Goal: Navigation & Orientation: Find specific page/section

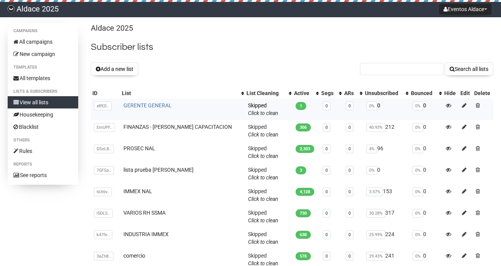
click at [163, 104] on link "GERENTE GENERAL" at bounding box center [147, 105] width 48 height 6
click at [188, 126] on link "FINANZAS - [PERSON_NAME] CAPACITACION" at bounding box center [177, 127] width 108 height 6
click at [147, 149] on link "PROSEC NAL" at bounding box center [139, 148] width 32 height 6
click at [155, 170] on link "lista prueba [PERSON_NAME]" at bounding box center [158, 170] width 70 height 6
click at [145, 190] on link "IMMEX NAL" at bounding box center [137, 191] width 29 height 6
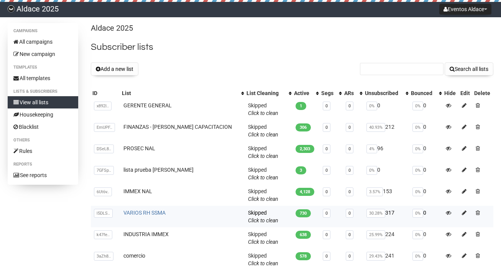
click at [152, 214] on link "VARIOS RH SSMA" at bounding box center [144, 213] width 42 height 6
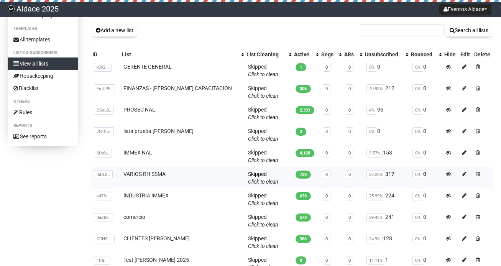
scroll to position [41, 0]
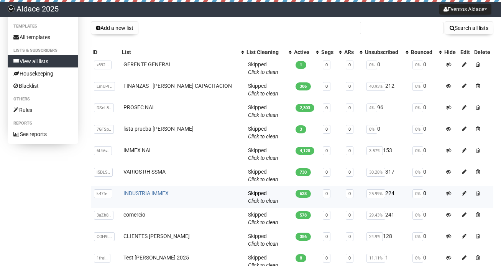
click at [158, 193] on link "INDUSTRIA IMMEX" at bounding box center [145, 193] width 45 height 6
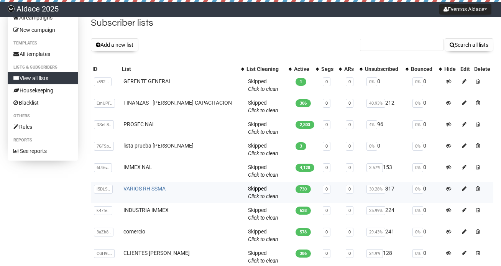
scroll to position [25, 0]
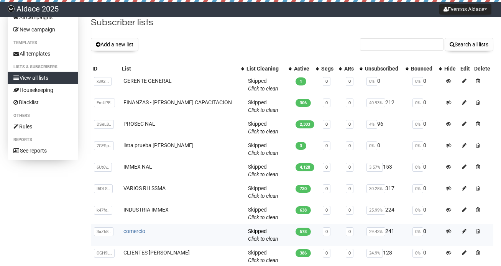
click at [140, 230] on link "comercio" at bounding box center [134, 231] width 22 height 6
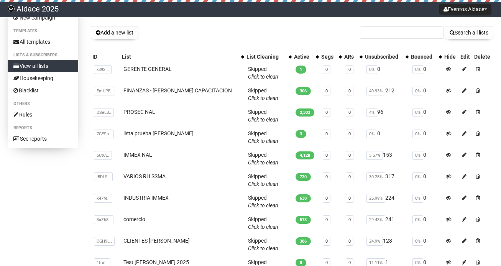
scroll to position [52, 0]
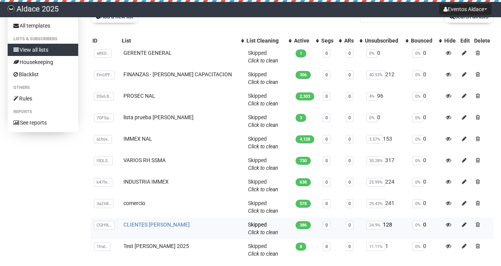
click at [149, 225] on link "CLIENTES [PERSON_NAME]" at bounding box center [156, 224] width 66 height 6
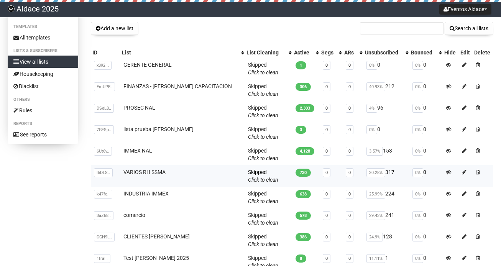
scroll to position [71, 0]
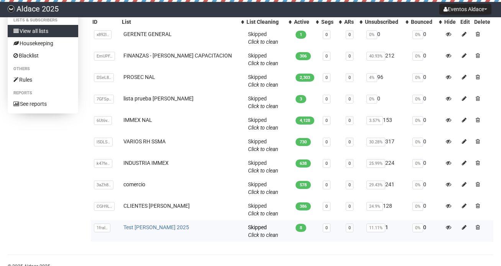
click at [156, 228] on link "Test [PERSON_NAME] 2025" at bounding box center [156, 227] width 66 height 6
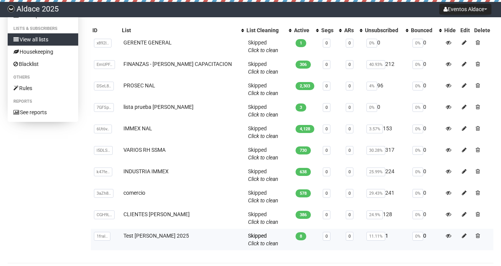
scroll to position [64, 0]
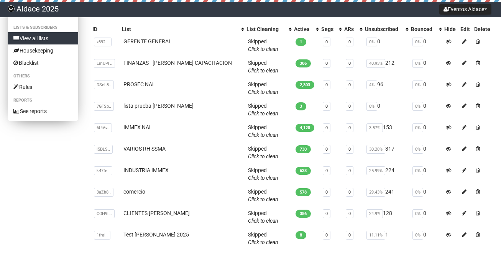
click at [38, 40] on link "View all lists" at bounding box center [43, 38] width 70 height 12
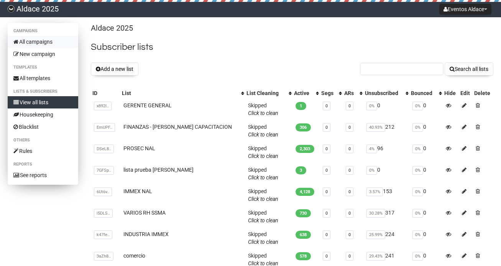
click at [38, 41] on link "All campaigns" at bounding box center [43, 42] width 70 height 12
